Goal: Find specific page/section: Find specific page/section

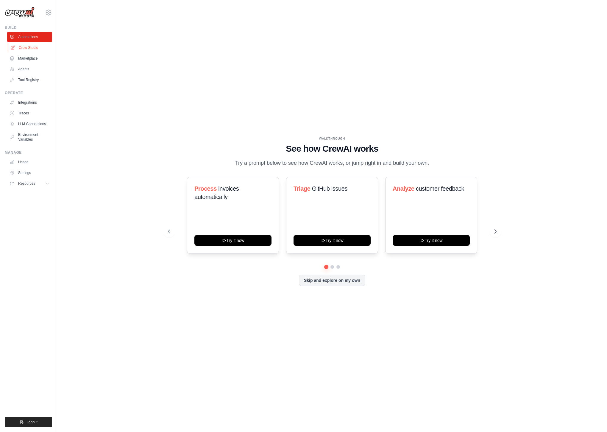
click at [27, 49] on link "Crew Studio" at bounding box center [30, 48] width 45 height 10
